Goal: Navigation & Orientation: Find specific page/section

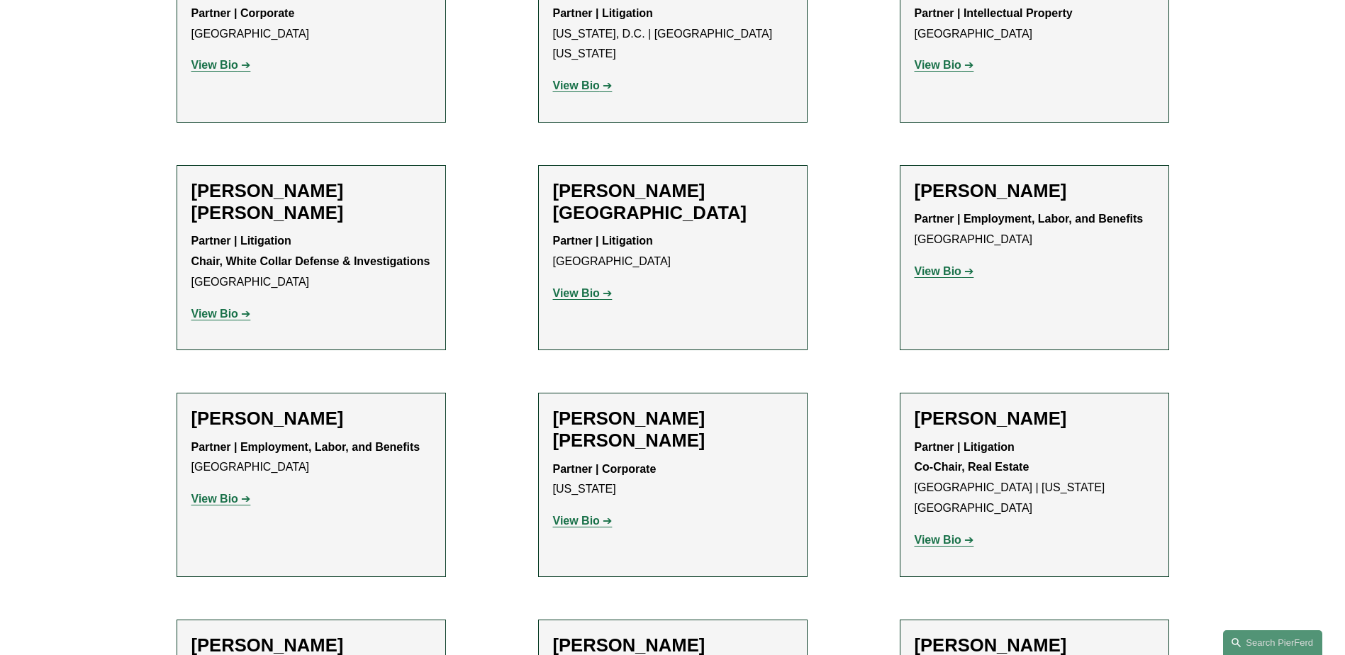
scroll to position [8510, 0]
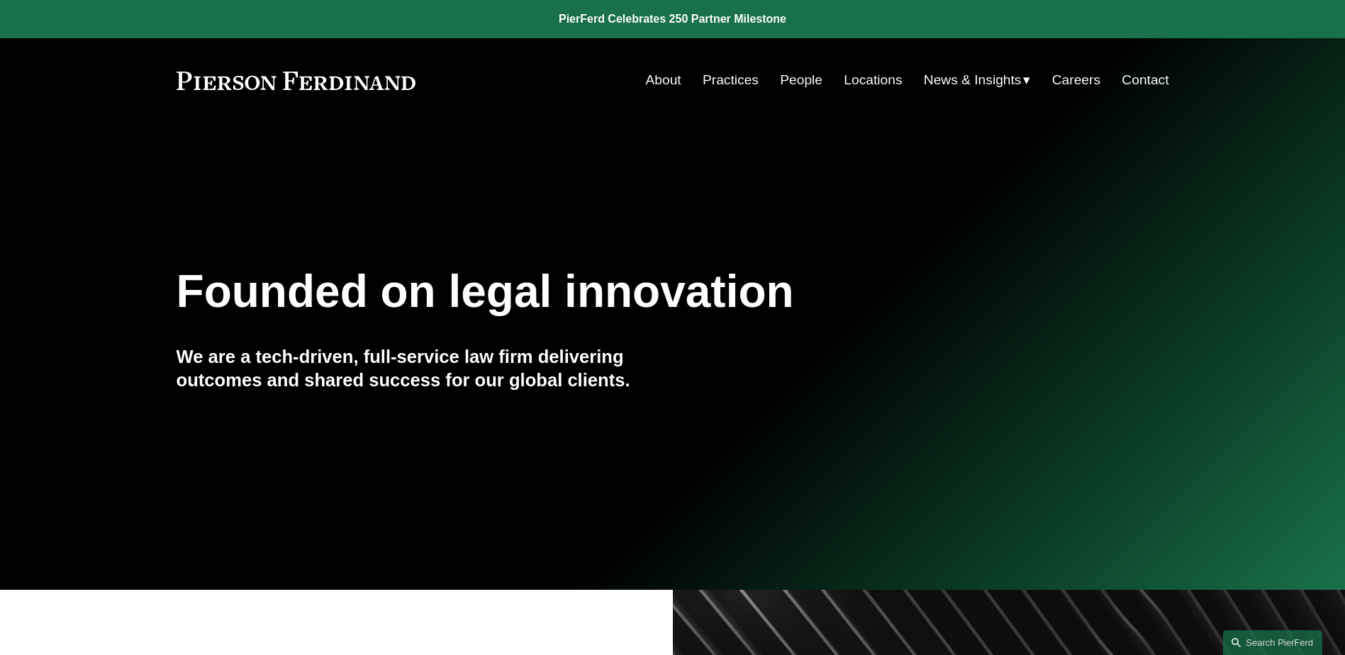
click at [794, 83] on link "People" at bounding box center [801, 80] width 43 height 27
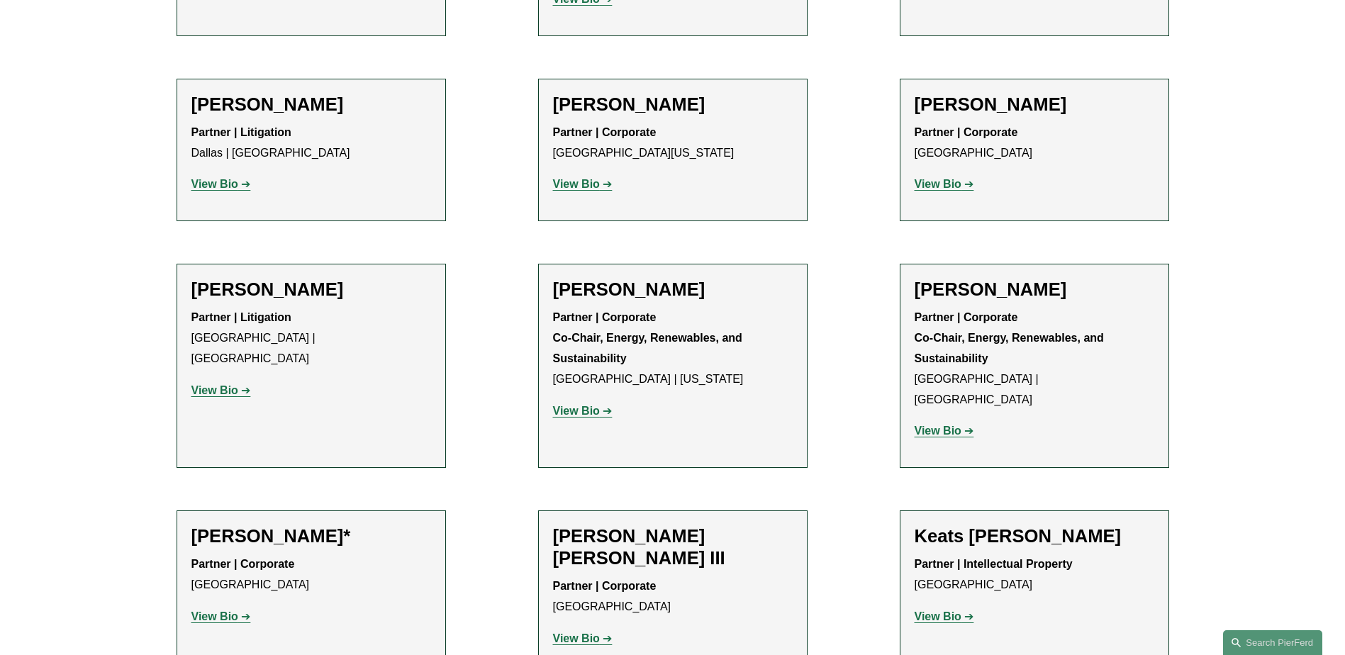
scroll to position [13615, 0]
